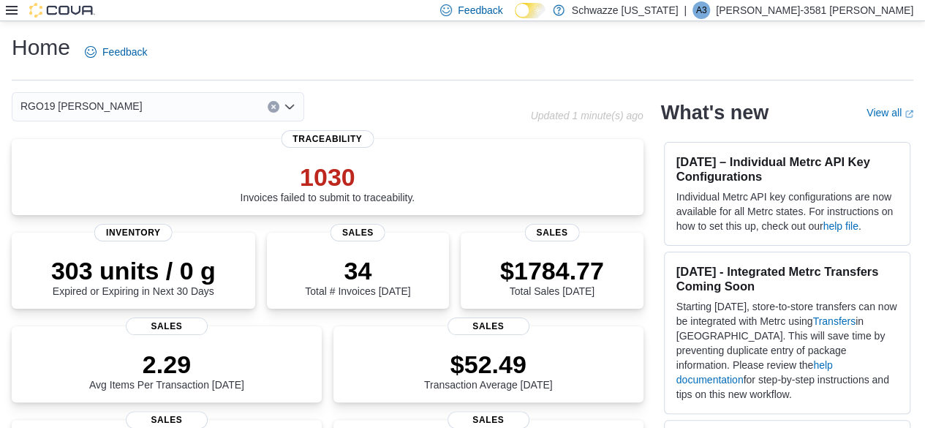
click at [11, 8] on icon at bounding box center [12, 10] width 12 height 12
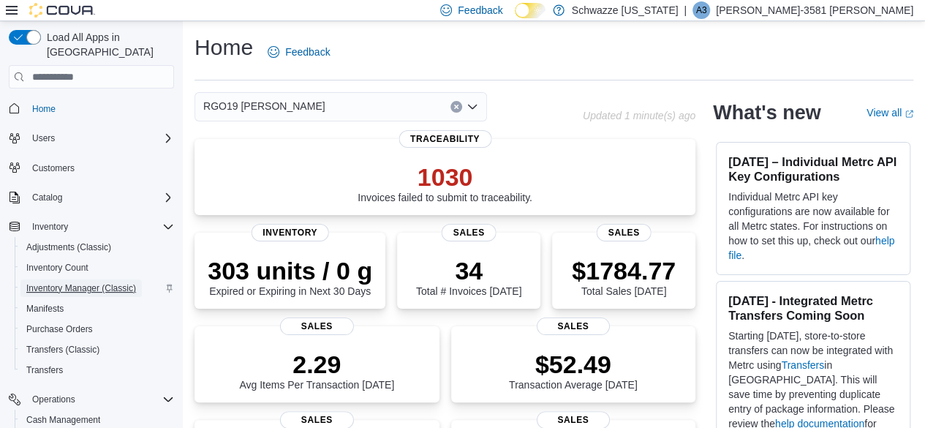
click at [67, 282] on span "Inventory Manager (Classic)" at bounding box center [81, 288] width 110 height 12
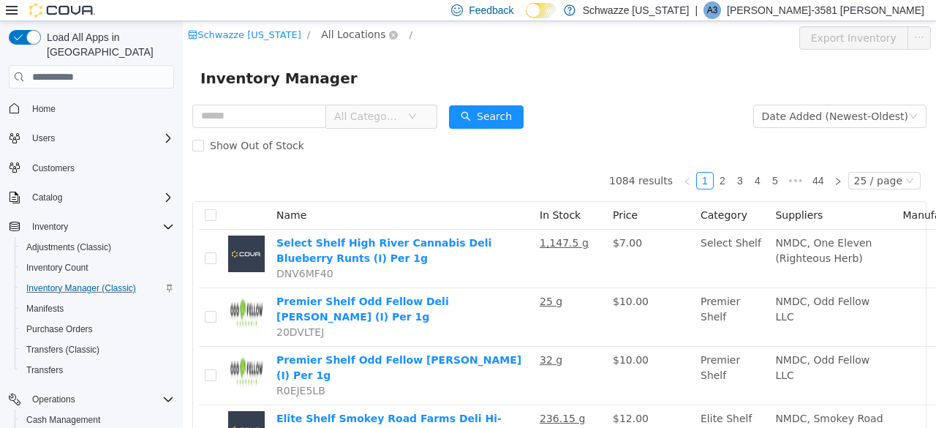
click at [345, 31] on span "All Locations" at bounding box center [353, 34] width 64 height 16
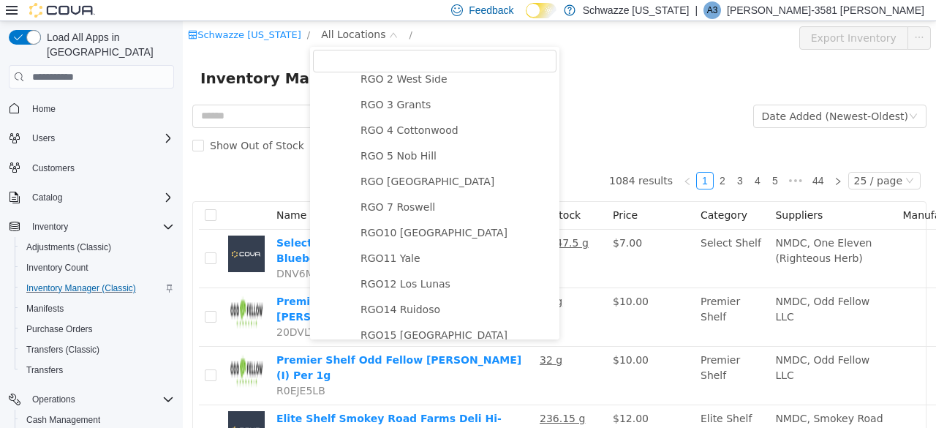
scroll to position [802, 0]
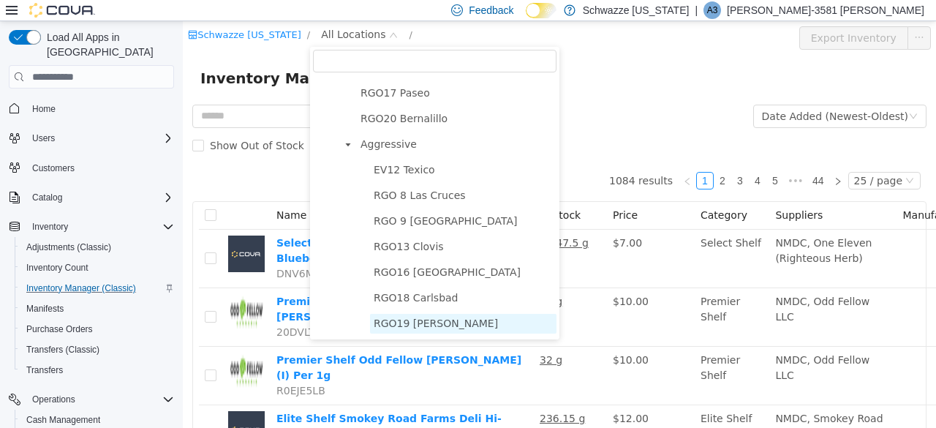
click at [420, 328] on span "RGO19 Hobbs" at bounding box center [436, 323] width 124 height 12
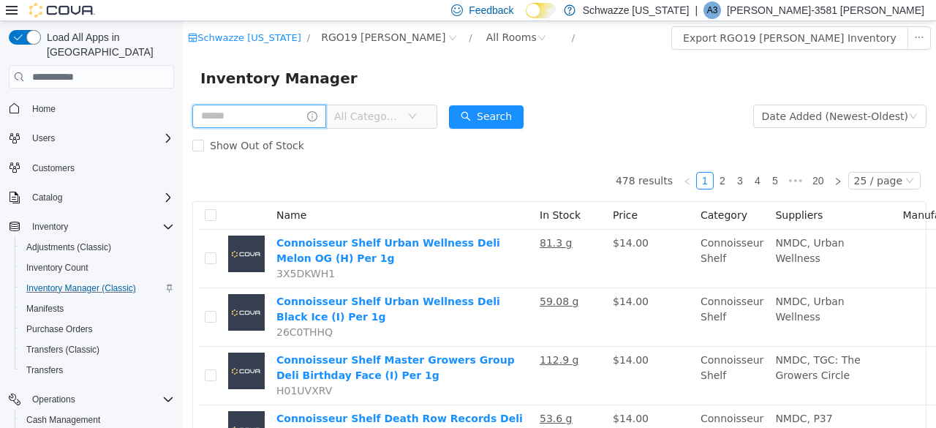
click at [241, 117] on input "text" at bounding box center [259, 116] width 134 height 23
type input "******"
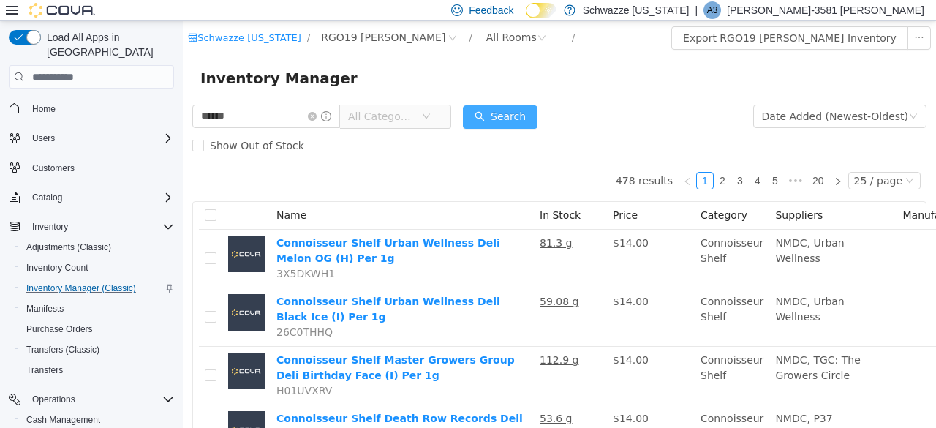
click at [521, 119] on button "Search" at bounding box center [500, 116] width 75 height 23
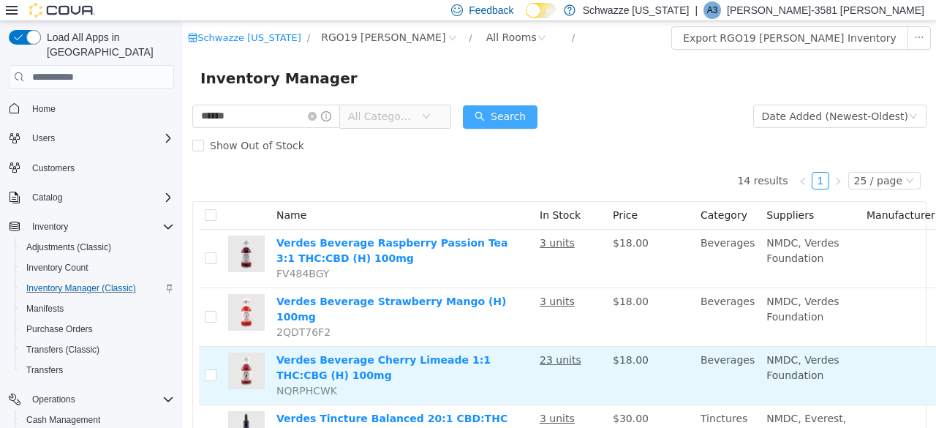
scroll to position [0, 103]
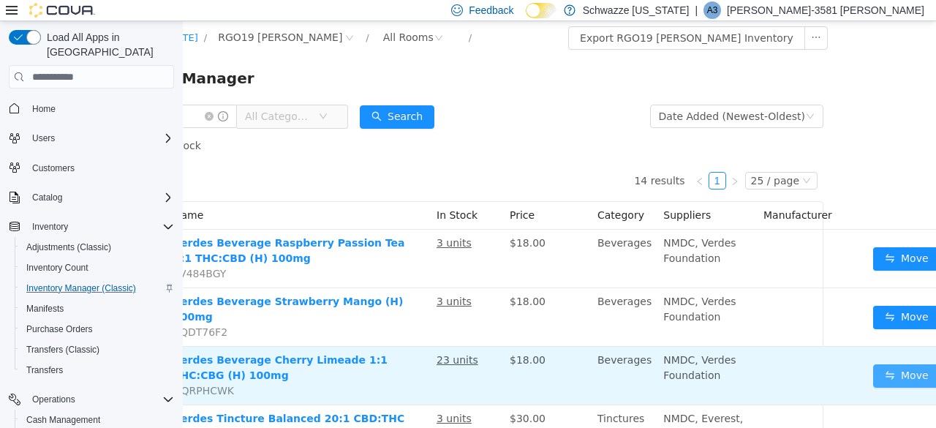
click at [873, 364] on button "Move" at bounding box center [906, 375] width 67 height 23
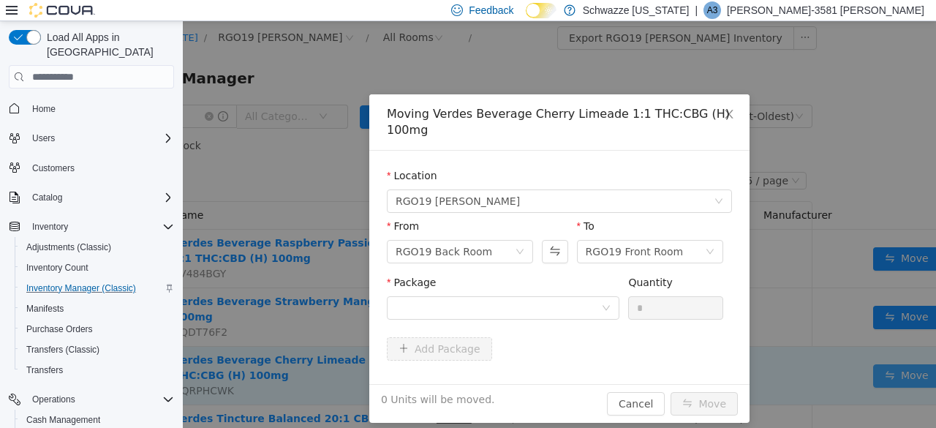
scroll to position [0, 92]
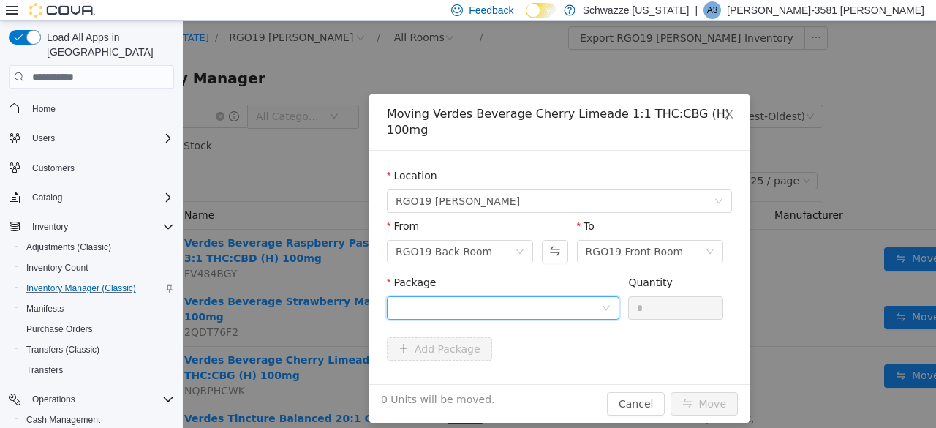
click at [491, 307] on div at bounding box center [498, 308] width 205 height 22
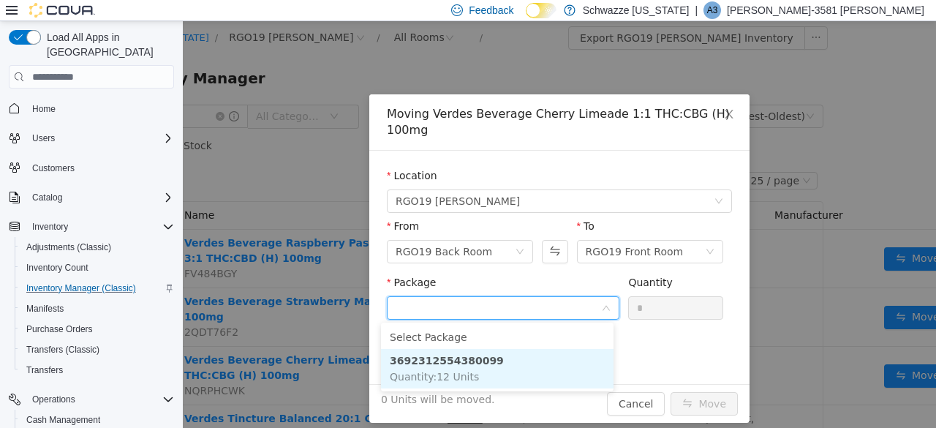
click at [485, 366] on li "3692312554380099 Quantity : 12 Units" at bounding box center [497, 368] width 233 height 39
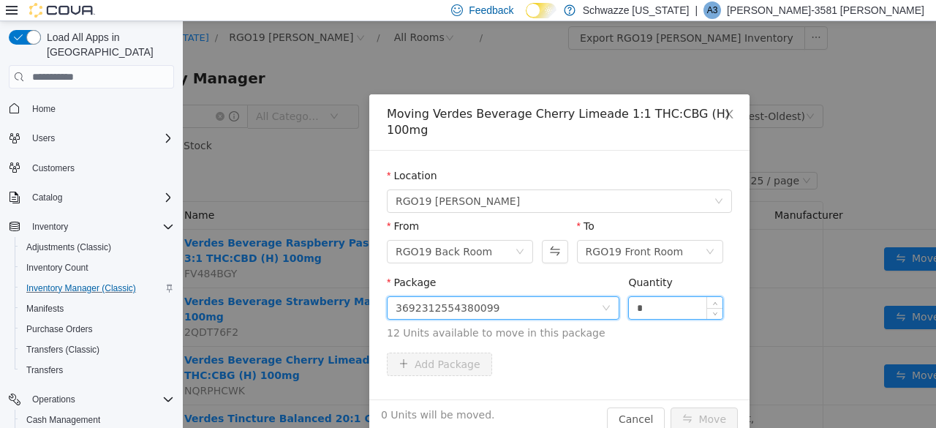
click at [646, 307] on input "*" at bounding box center [676, 308] width 94 height 22
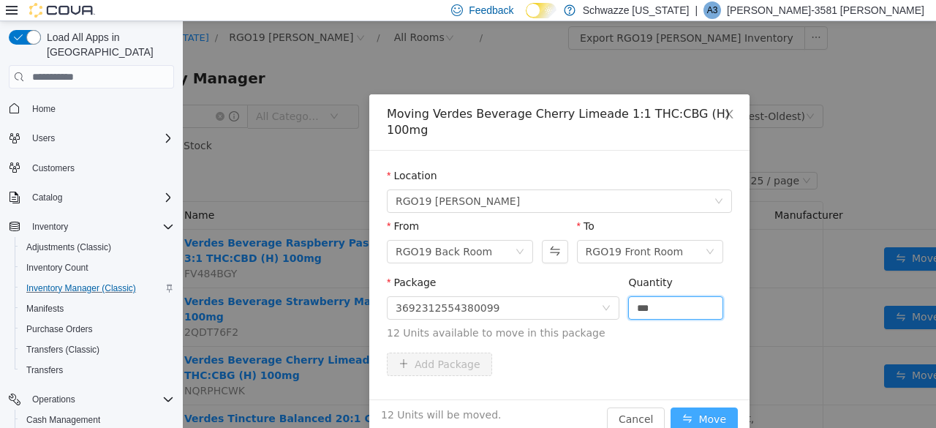
type input "**"
click at [703, 415] on button "Move" at bounding box center [704, 418] width 67 height 23
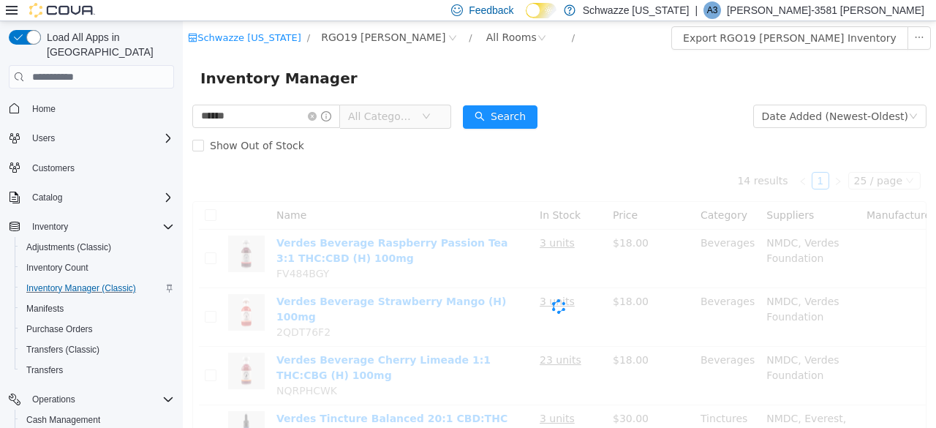
scroll to position [0, 0]
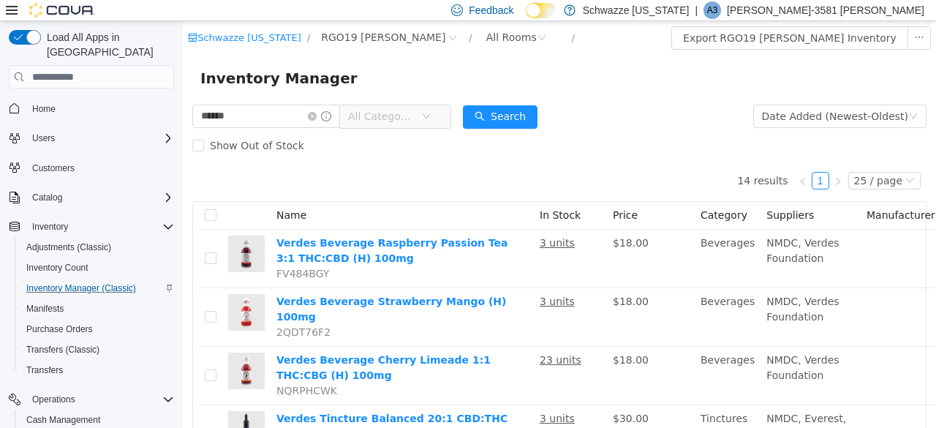
click at [885, 7] on p "Amanda-3581 Rodriguez" at bounding box center [825, 10] width 197 height 18
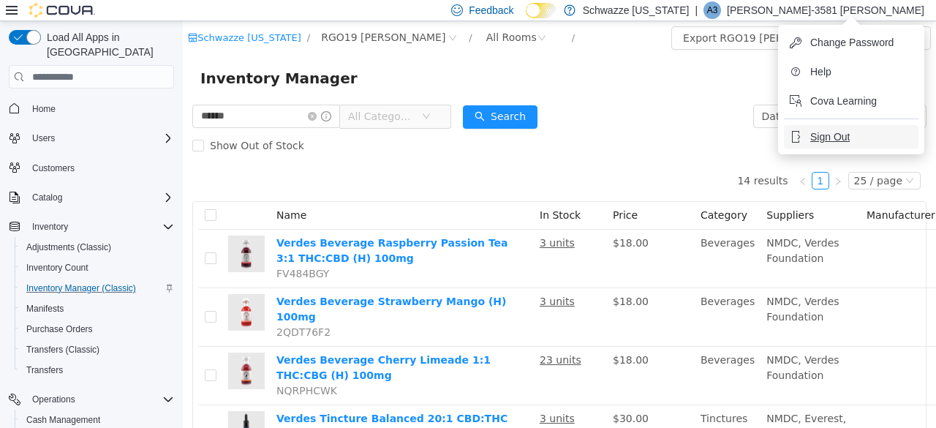
click at [835, 136] on span "Sign Out" at bounding box center [829, 136] width 39 height 15
